Goal: Task Accomplishment & Management: Use online tool/utility

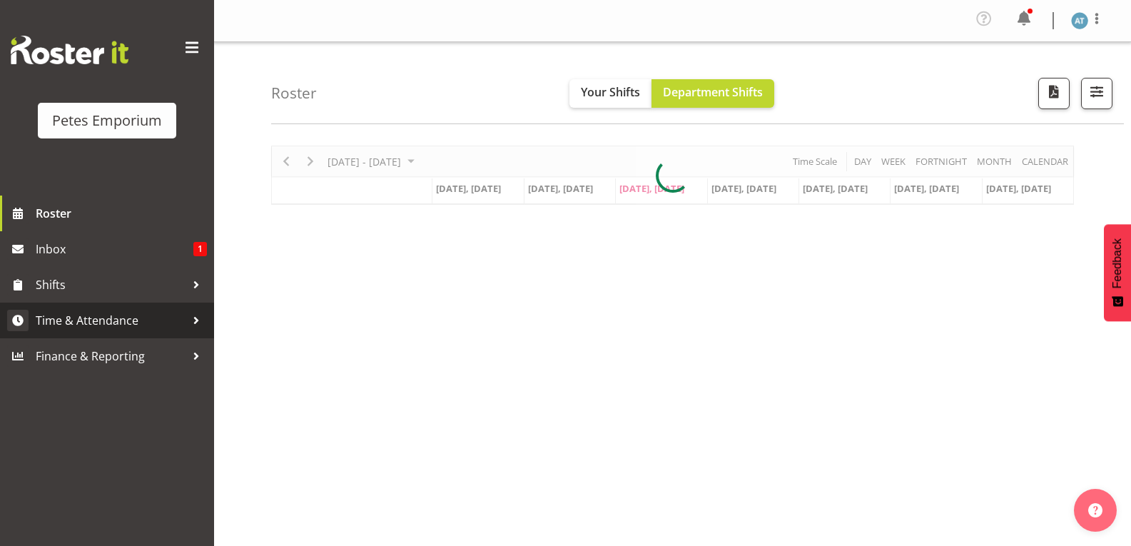
click at [148, 325] on span "Time & Attendance" at bounding box center [111, 320] width 150 height 21
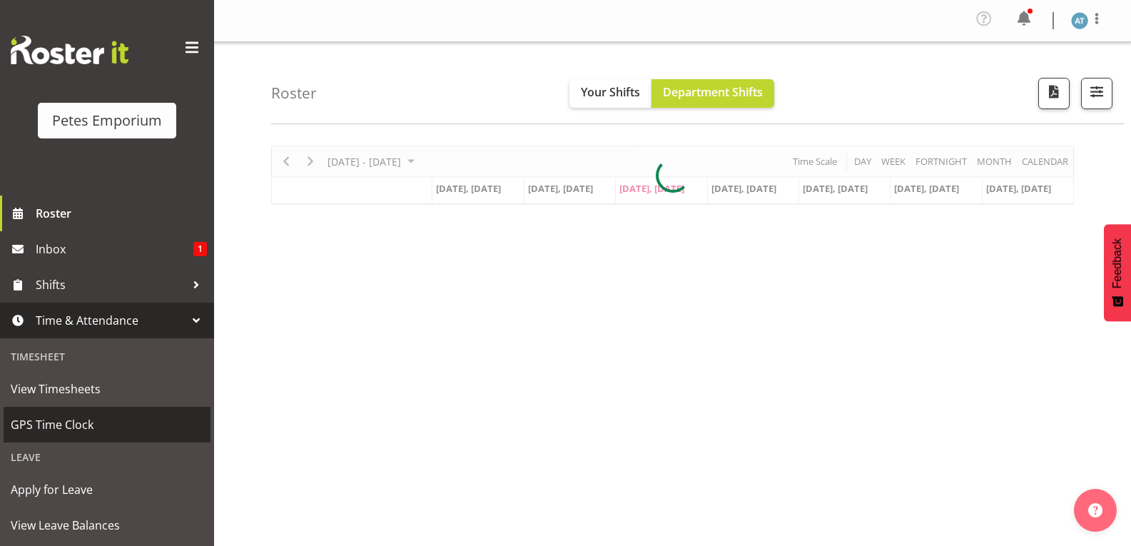
click at [98, 430] on span "GPS Time Clock" at bounding box center [107, 424] width 193 height 21
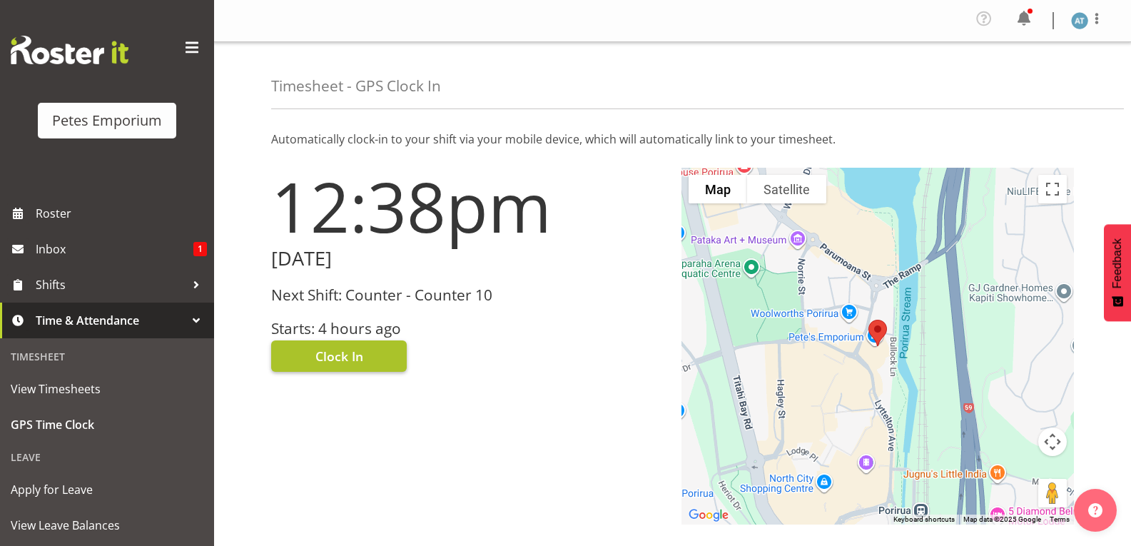
click at [362, 358] on span "Clock In" at bounding box center [339, 356] width 48 height 19
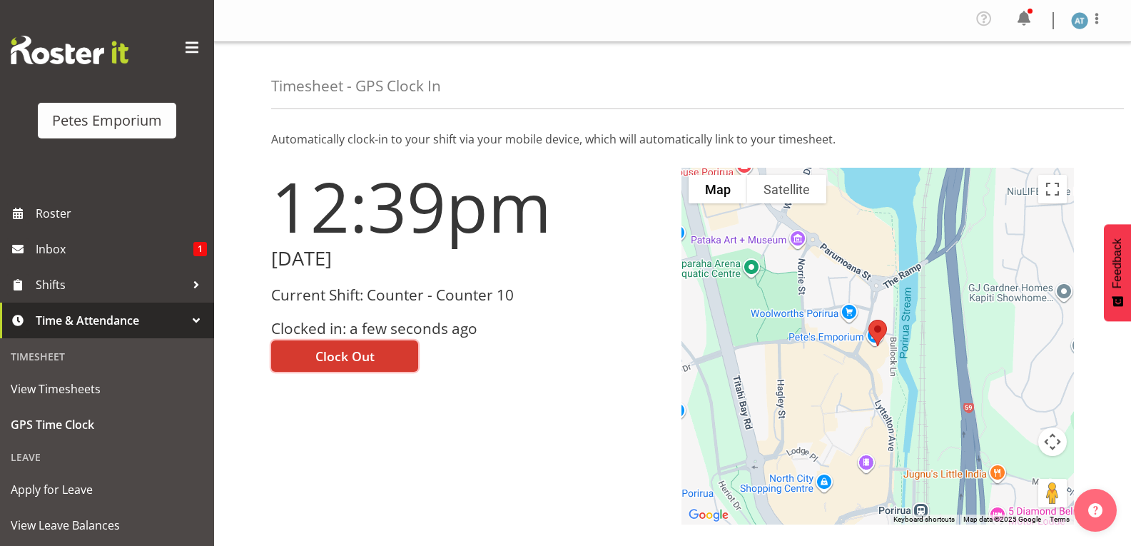
click at [1079, 28] on img at bounding box center [1079, 20] width 17 height 17
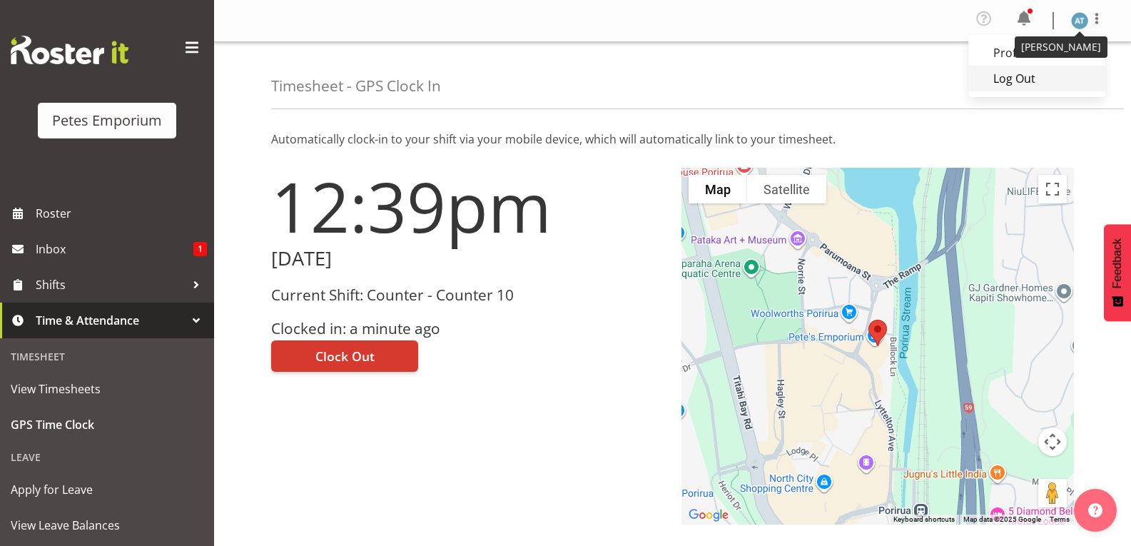
click at [1034, 86] on link "Log Out" at bounding box center [1036, 79] width 137 height 26
